Goal: Information Seeking & Learning: Learn about a topic

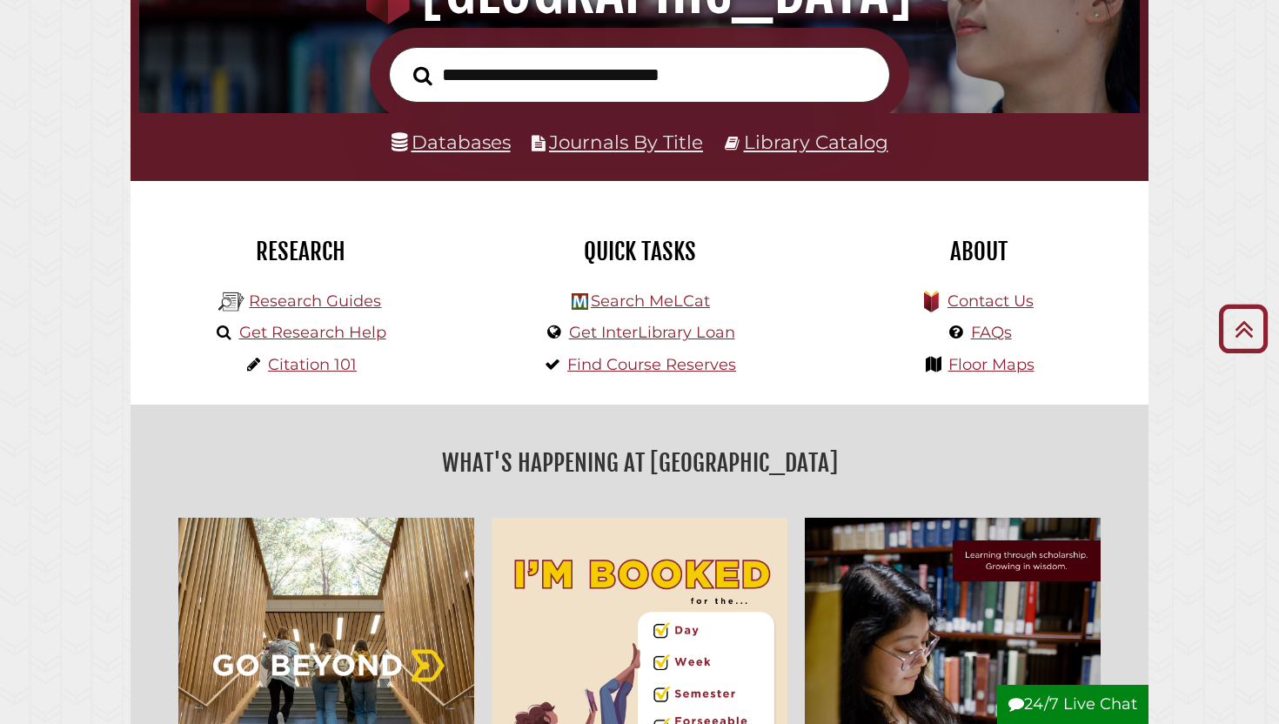
scroll to position [192, 0]
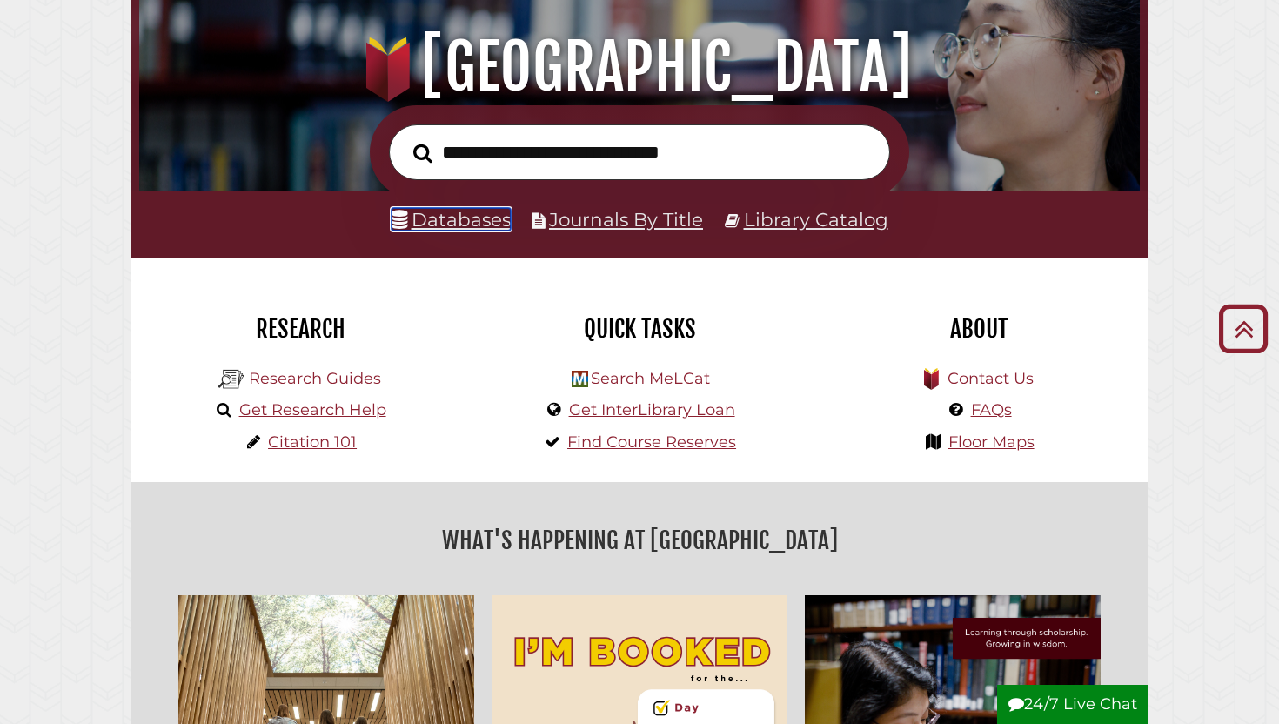
click at [460, 226] on link "Databases" at bounding box center [451, 219] width 119 height 23
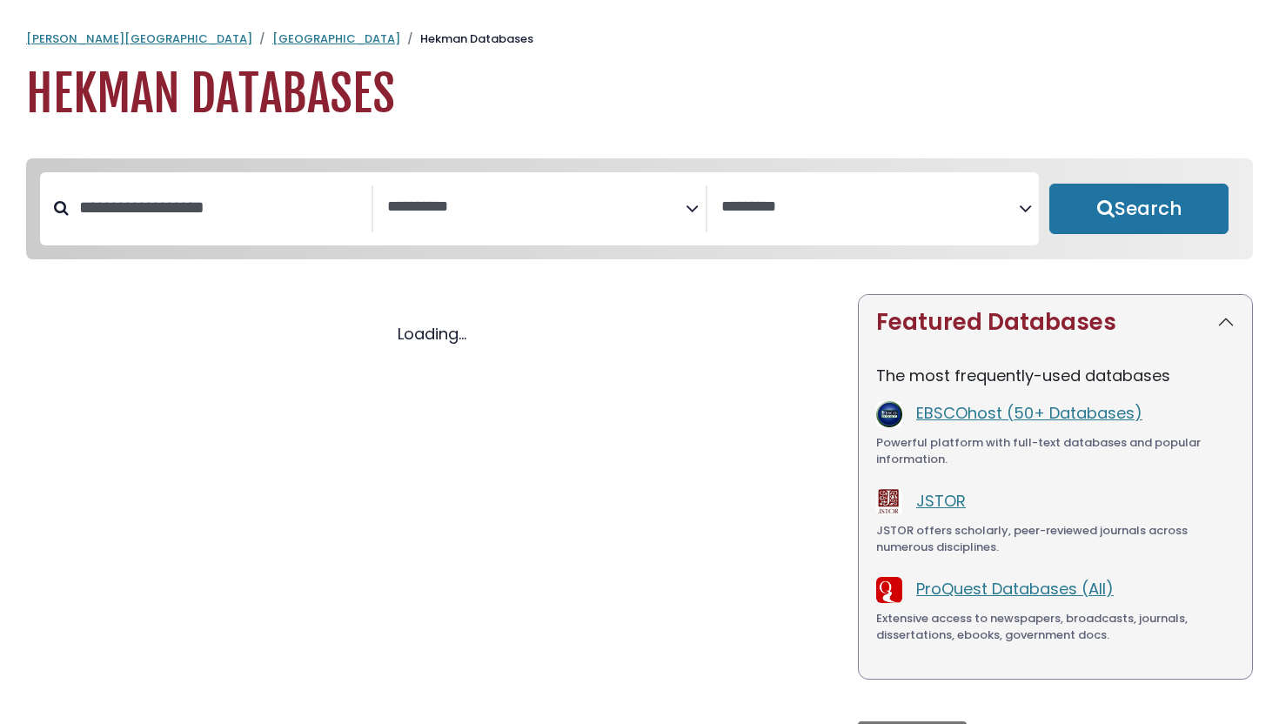
select select "Database Subject Filter"
select select "Database Vendors Filter"
select select "Database Subject Filter"
select select "Database Vendors Filter"
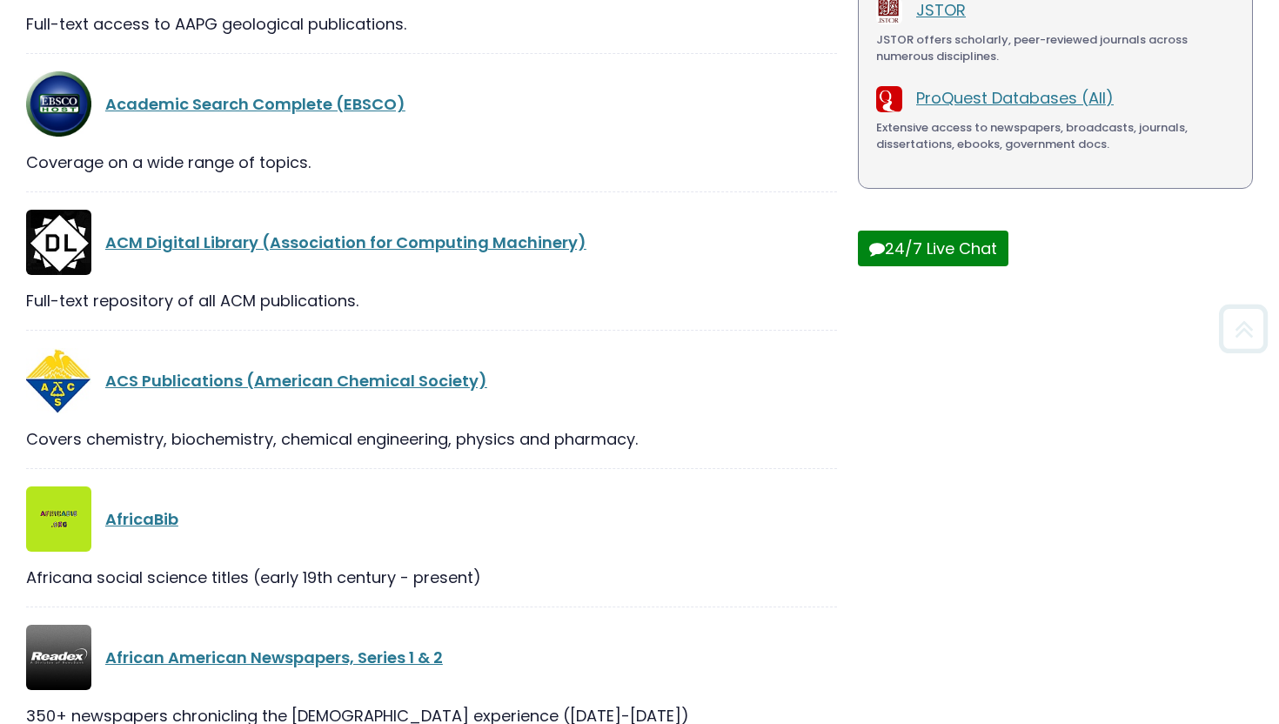
scroll to position [499, 0]
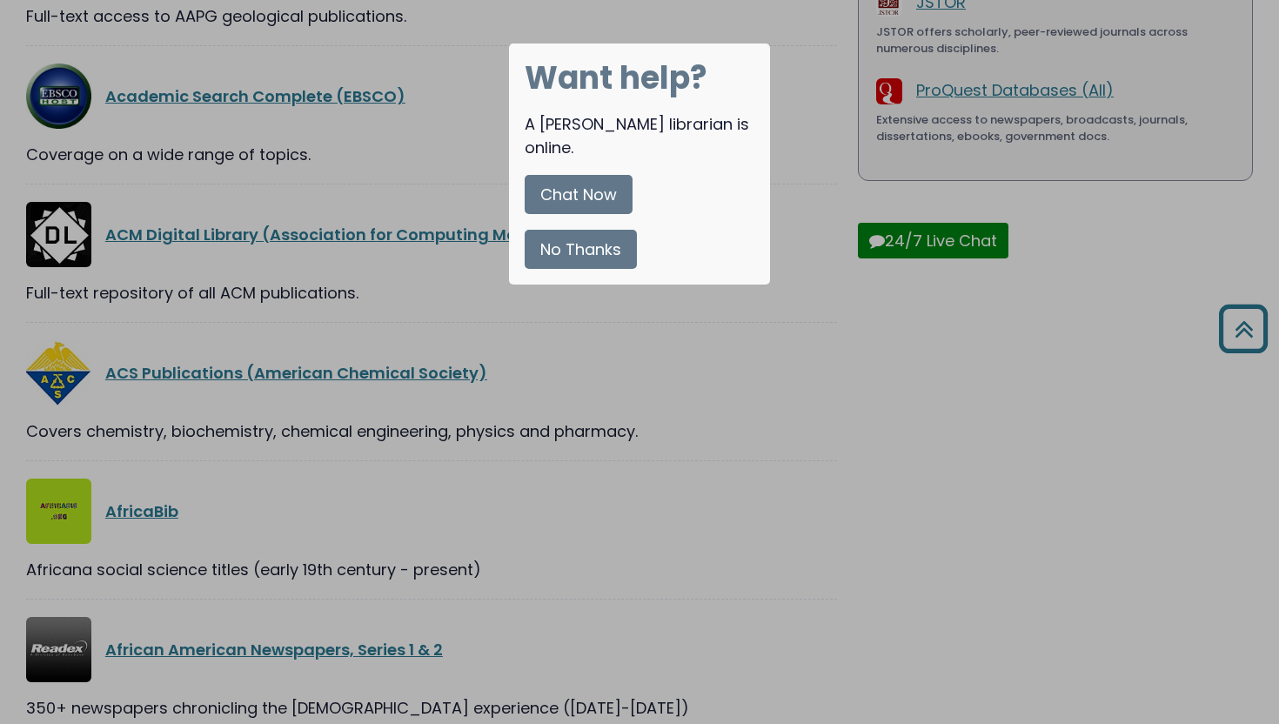
click at [603, 230] on button "No Thanks" at bounding box center [581, 249] width 112 height 39
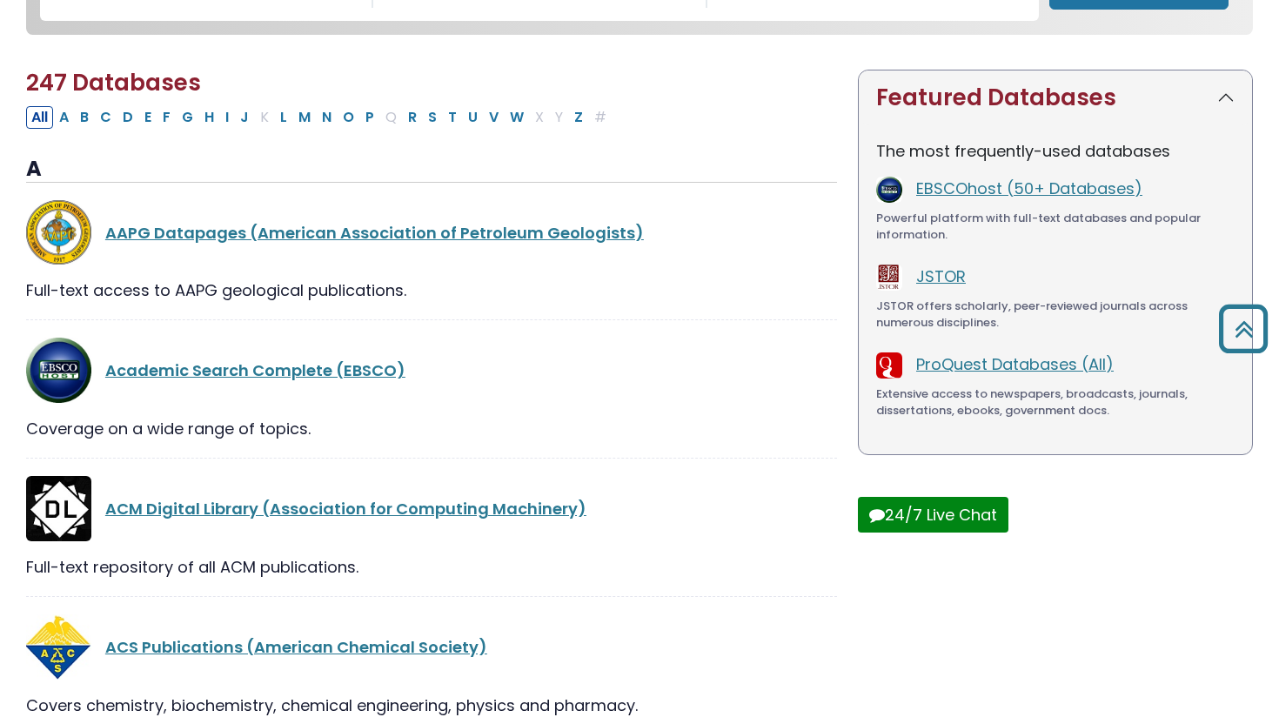
scroll to position [0, 0]
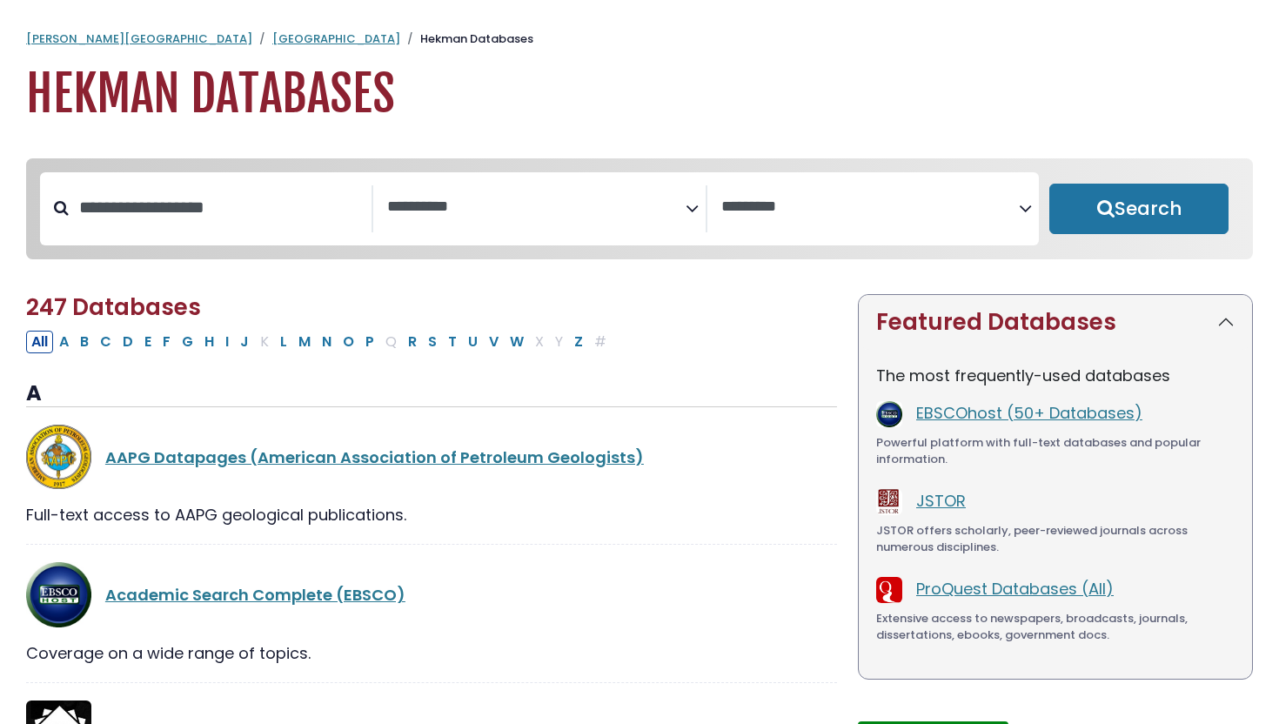
click at [604, 111] on h1 "Hekman Databases" at bounding box center [639, 94] width 1227 height 58
click at [225, 199] on input "Search database by title or keyword" at bounding box center [220, 207] width 303 height 29
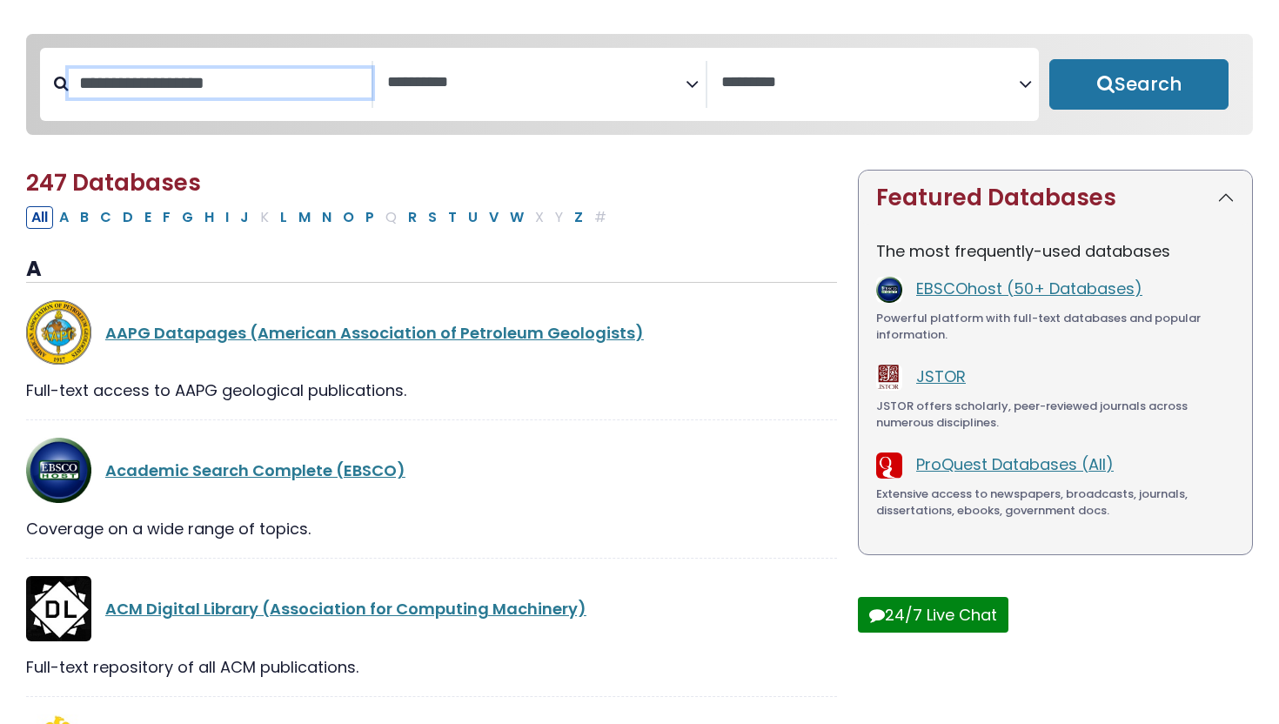
scroll to position [127, 0]
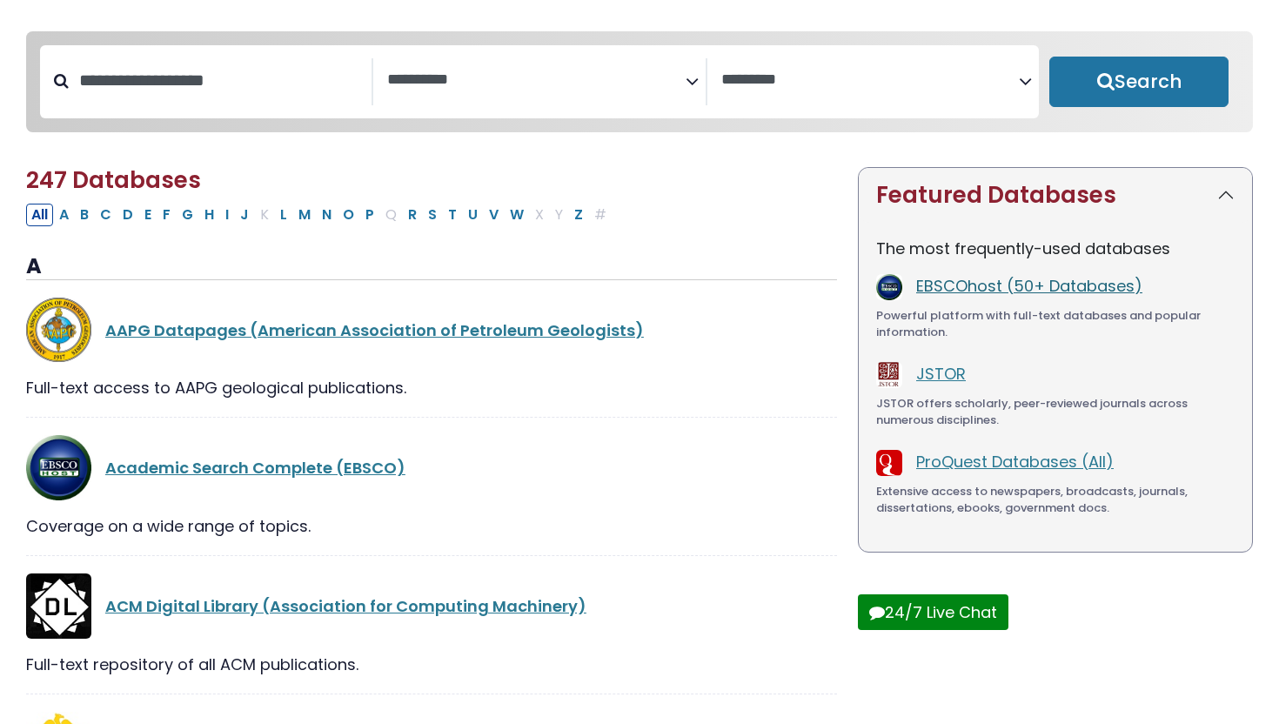
click at [941, 285] on link "EBSCOhost (50+ Databases)" at bounding box center [1029, 286] width 226 height 22
